Goal: Task Accomplishment & Management: Use online tool/utility

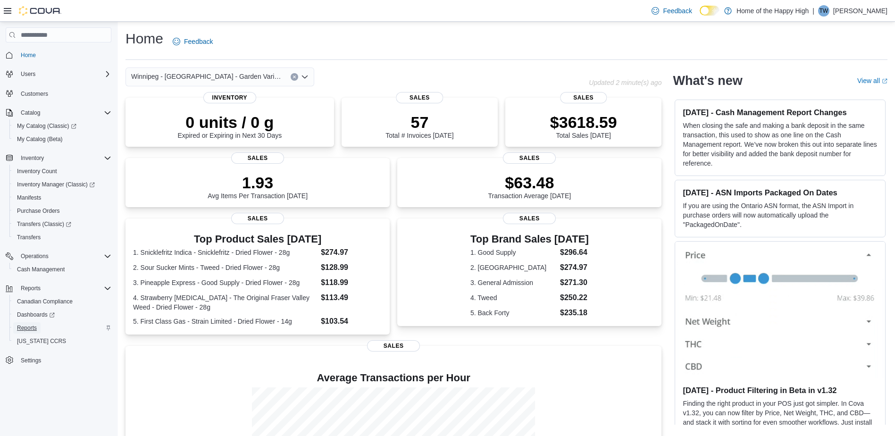
click at [32, 327] on span "Reports" at bounding box center [27, 328] width 20 height 8
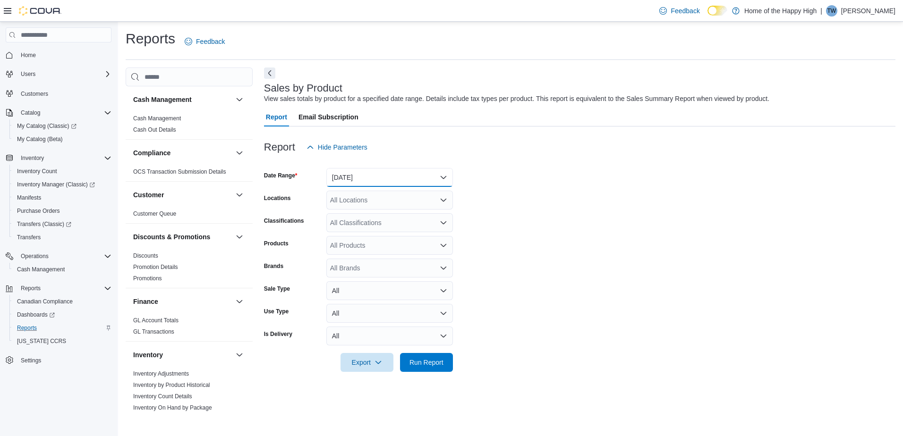
click at [359, 178] on button "[DATE]" at bounding box center [389, 177] width 127 height 19
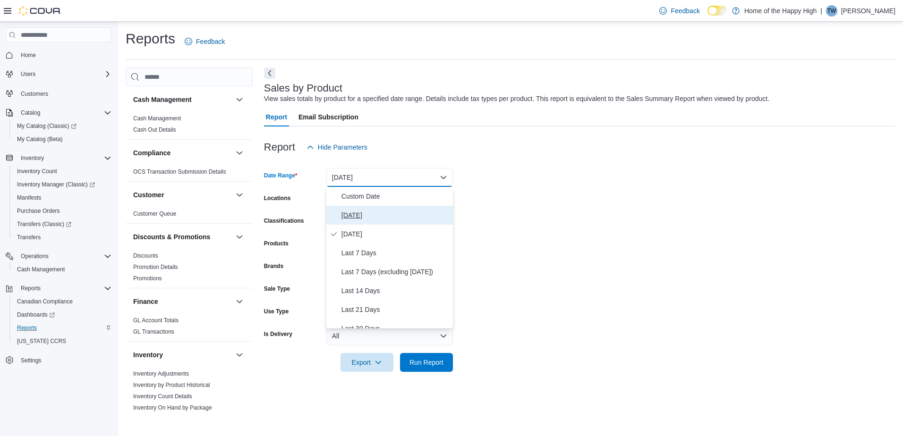
click at [351, 212] on span "[DATE]" at bounding box center [395, 215] width 108 height 11
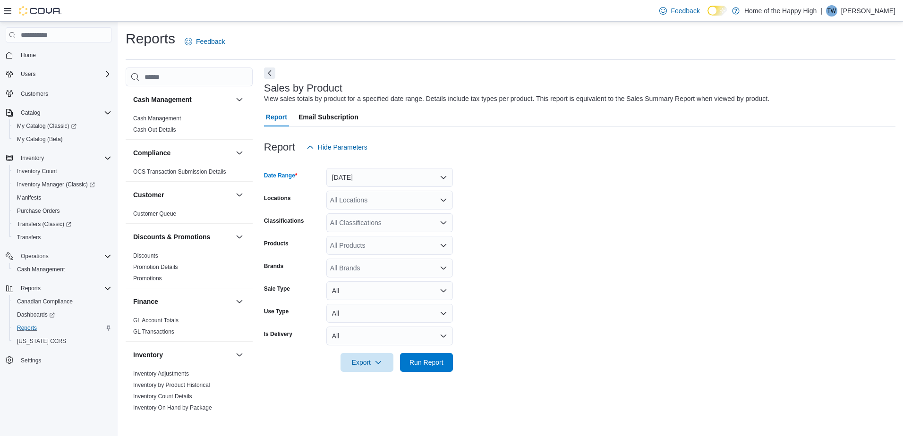
click at [373, 203] on div "All Locations" at bounding box center [389, 200] width 127 height 19
type input "****"
click at [399, 217] on span "Winnipeg - [GEOGRAPHIC_DATA] - Garden Variety" at bounding box center [432, 215] width 152 height 9
click at [541, 237] on form "Date Range [DATE] Locations [GEOGRAPHIC_DATA] - [GEOGRAPHIC_DATA] - Garden Vari…" at bounding box center [579, 264] width 631 height 215
click at [364, 357] on span "Export" at bounding box center [367, 362] width 42 height 19
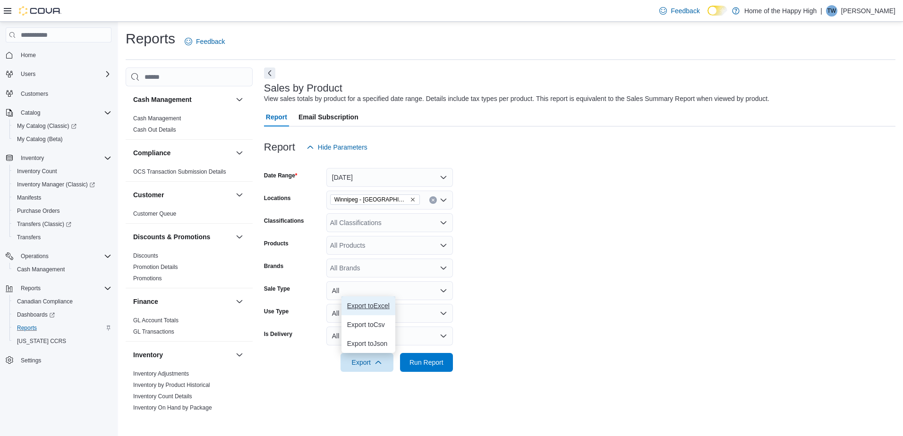
click at [364, 304] on span "Export to Excel" at bounding box center [368, 306] width 42 height 8
click at [622, 362] on form "Date Range [DATE] Locations [GEOGRAPHIC_DATA] - [GEOGRAPHIC_DATA] - Garden Vari…" at bounding box center [579, 264] width 631 height 215
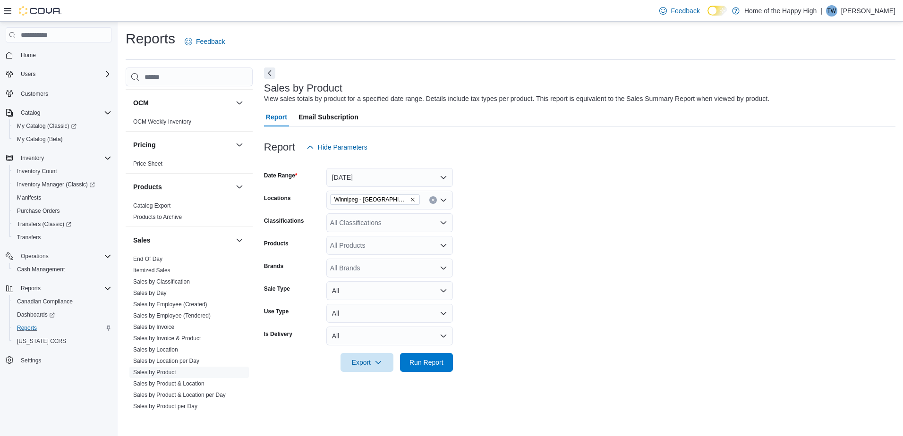
scroll to position [519, 0]
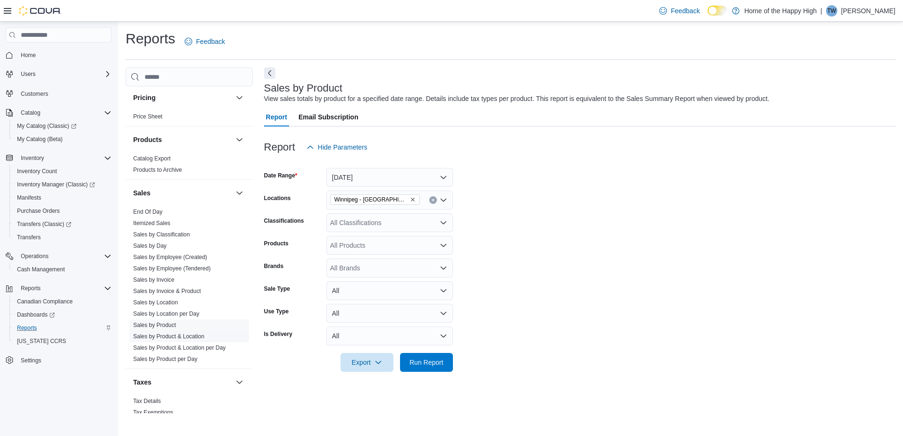
click at [160, 338] on link "Sales by Product & Location" at bounding box center [168, 336] width 71 height 7
click at [371, 181] on button "[DATE]" at bounding box center [389, 177] width 127 height 19
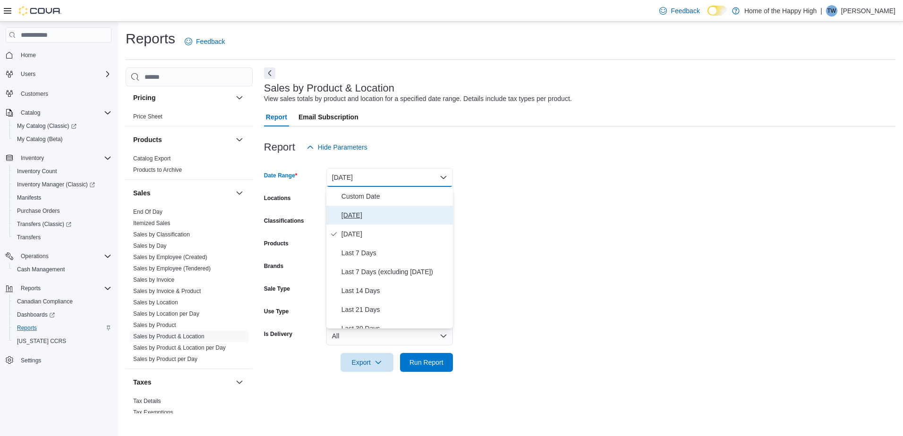
click at [368, 211] on span "[DATE]" at bounding box center [395, 215] width 108 height 11
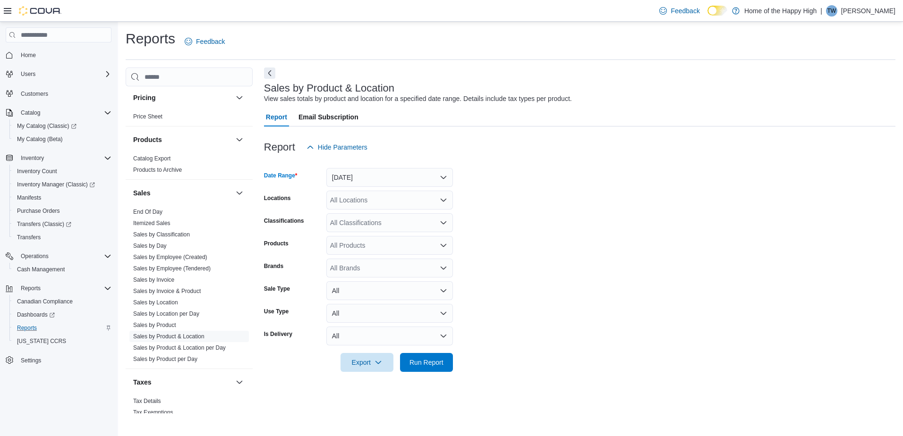
click at [360, 203] on div "All Locations" at bounding box center [389, 200] width 127 height 19
type input "****"
click at [371, 216] on span "Winnipeg - [GEOGRAPHIC_DATA] - Garden Variety" at bounding box center [432, 215] width 152 height 9
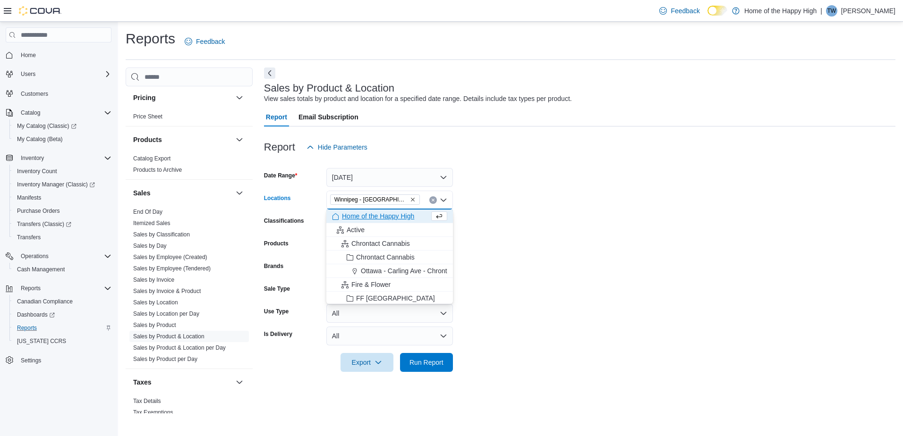
click at [666, 271] on form "Date Range [DATE] Locations [GEOGRAPHIC_DATA] - [GEOGRAPHIC_DATA] - Garden Vari…" at bounding box center [579, 264] width 631 height 215
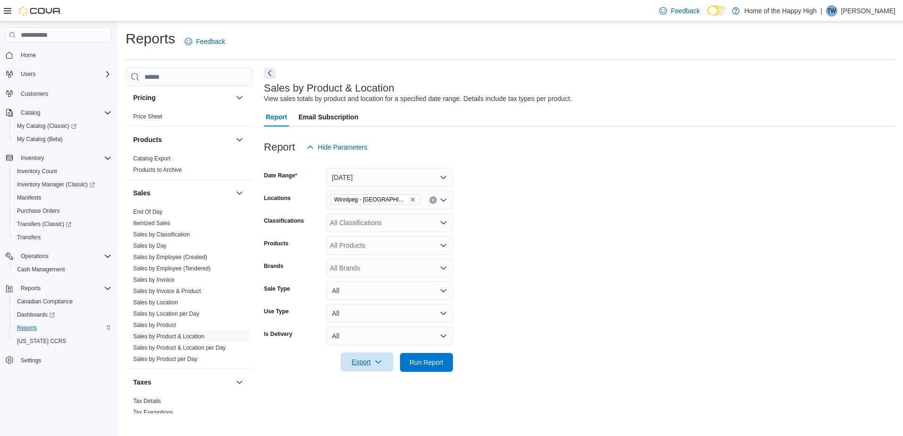
click at [361, 368] on span "Export" at bounding box center [367, 362] width 42 height 19
click at [353, 304] on span "Export to Excel" at bounding box center [368, 306] width 42 height 8
click at [576, 258] on form "Date Range [DATE] Locations [GEOGRAPHIC_DATA] - [GEOGRAPHIC_DATA] - Garden Vari…" at bounding box center [579, 264] width 631 height 215
click at [160, 290] on link "Sales by Invoice & Product" at bounding box center [167, 291] width 68 height 7
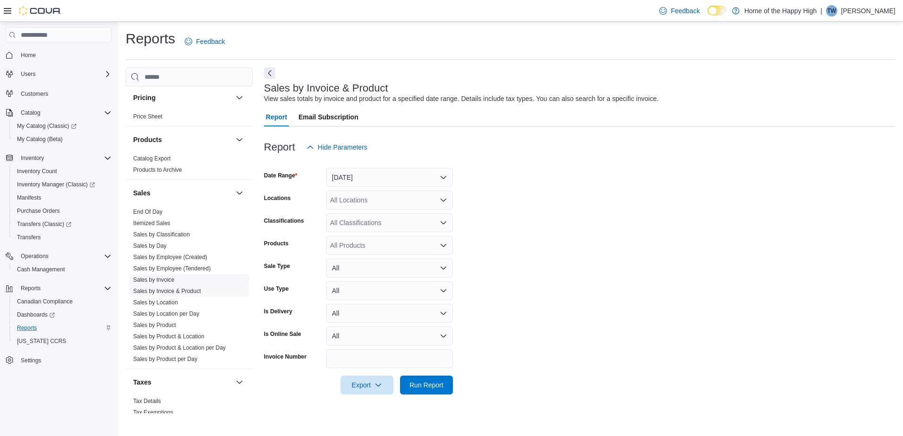
click at [163, 281] on link "Sales by Invoice" at bounding box center [153, 280] width 41 height 7
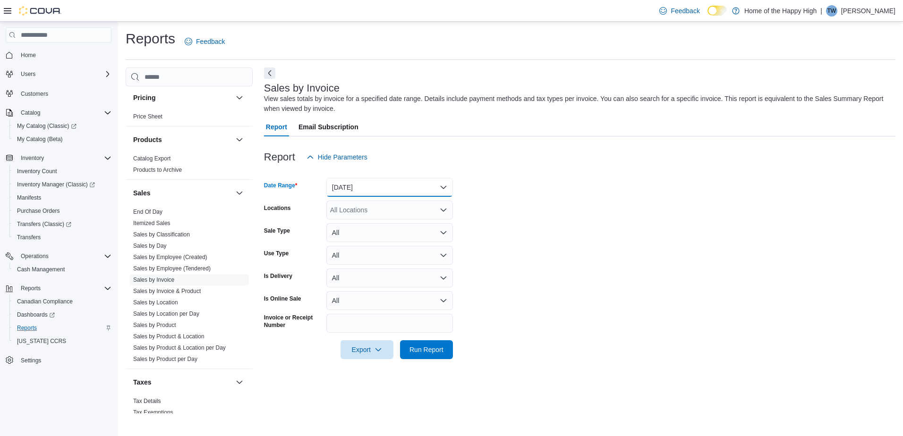
click at [363, 187] on button "[DATE]" at bounding box center [389, 187] width 127 height 19
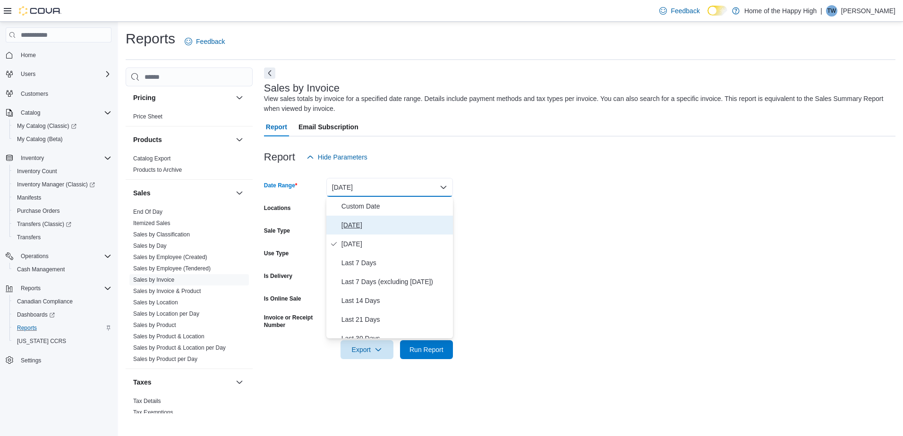
click at [354, 222] on span "[DATE]" at bounding box center [395, 224] width 108 height 11
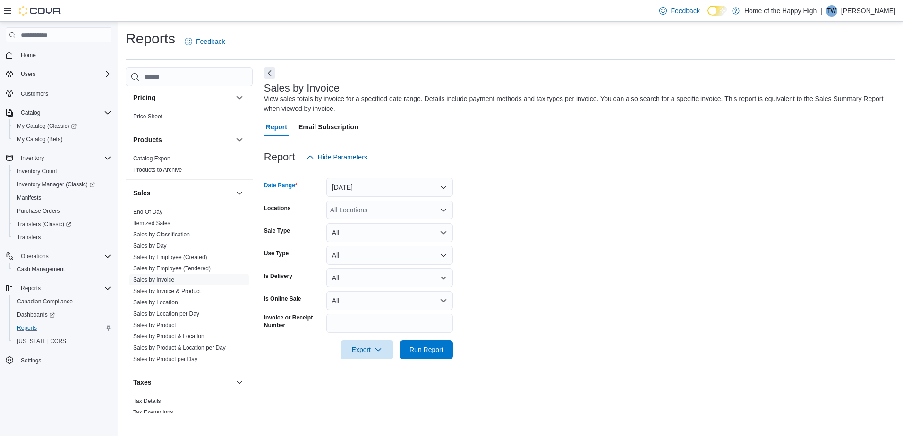
click at [386, 203] on div "All Locations" at bounding box center [389, 210] width 127 height 19
type input "****"
click at [391, 225] on span "Winnipeg - [GEOGRAPHIC_DATA] - Garden Variety" at bounding box center [432, 225] width 152 height 9
click at [553, 347] on form "Date Range [DATE] Locations [GEOGRAPHIC_DATA] - [GEOGRAPHIC_DATA] - Garden Vari…" at bounding box center [579, 263] width 631 height 193
click at [372, 352] on span "Export" at bounding box center [367, 349] width 42 height 19
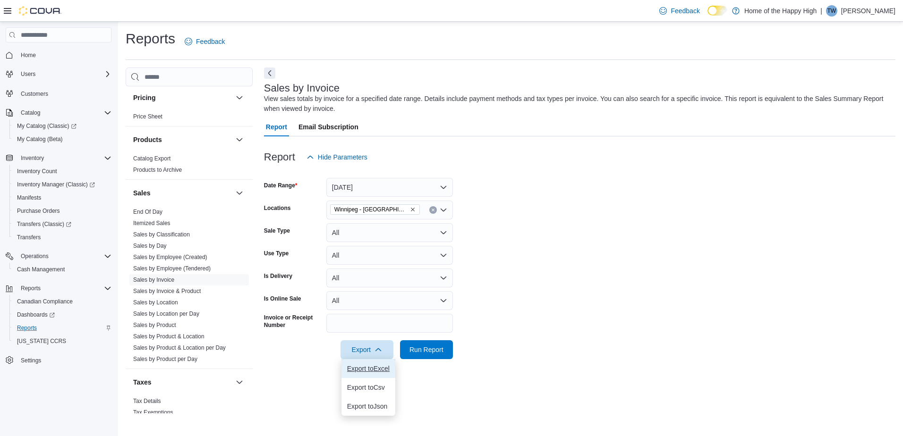
click at [355, 371] on span "Export to Excel" at bounding box center [368, 369] width 42 height 8
click at [29, 57] on span "Home" at bounding box center [28, 55] width 15 height 8
